Goal: Task Accomplishment & Management: Complete application form

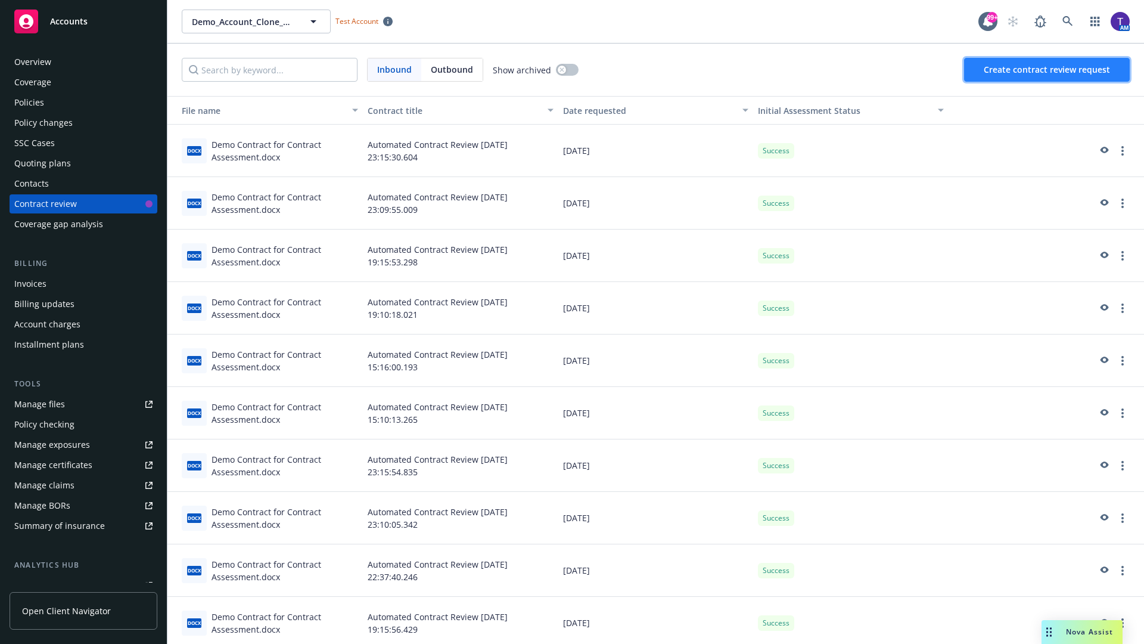
click at [1048, 70] on span "Create contract review request" at bounding box center [1047, 69] width 126 height 11
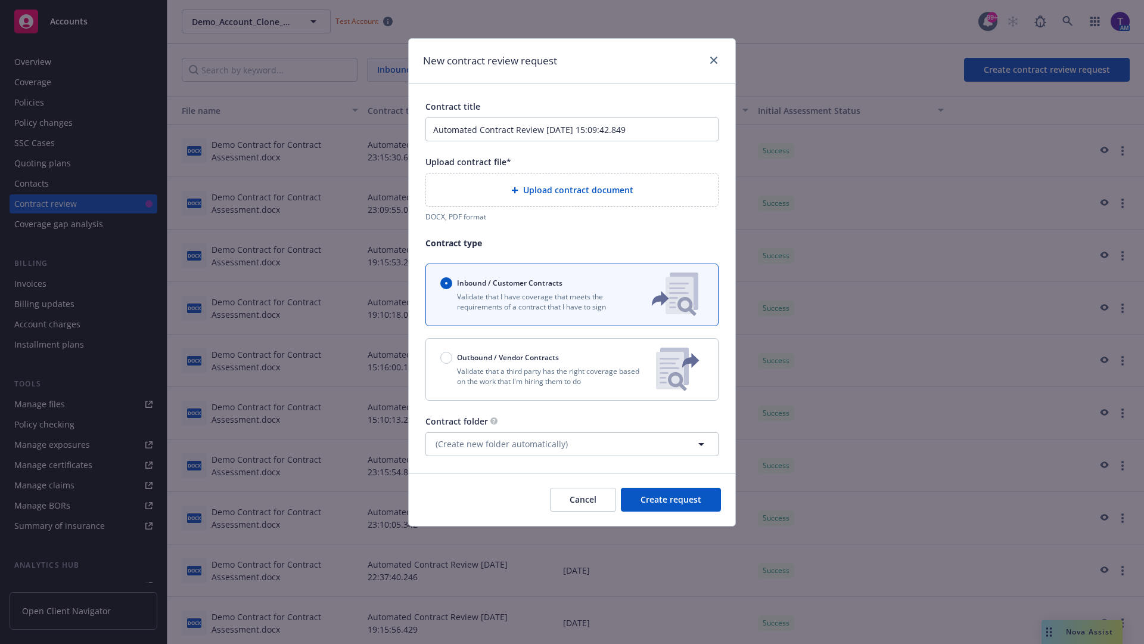
type input "Automated Contract Review [DATE] 15:09:42.849"
click at [572, 369] on p "Validate that a third party has the right coverage based on the work that I'm h…" at bounding box center [544, 376] width 206 height 20
radio input "false"
radio input "true"
click at [671, 505] on span "Create request" at bounding box center [671, 499] width 61 height 11
